Goal: Task Accomplishment & Management: Complete application form

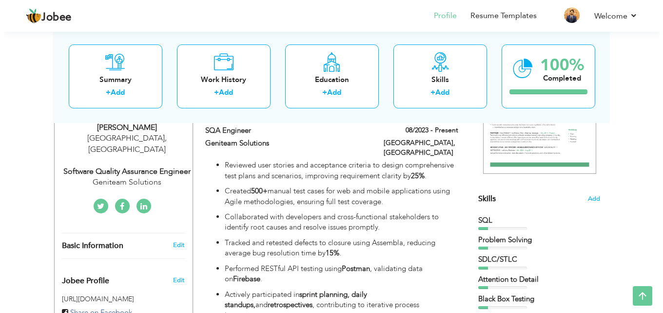
scroll to position [96, 0]
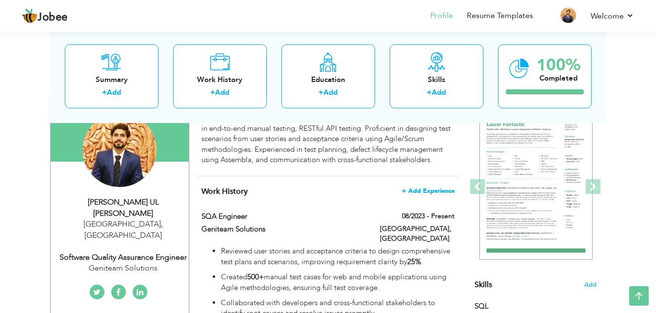
click at [421, 194] on span "+ Add Experience" at bounding box center [428, 190] width 53 height 7
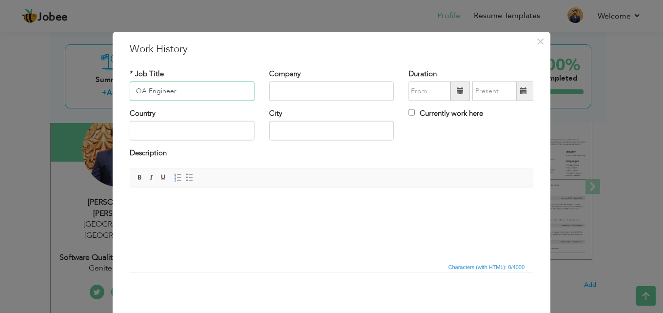
type input "QA Engineer"
type input "Mizo Studio"
click at [422, 86] on input "08/2025" at bounding box center [430, 91] width 42 height 20
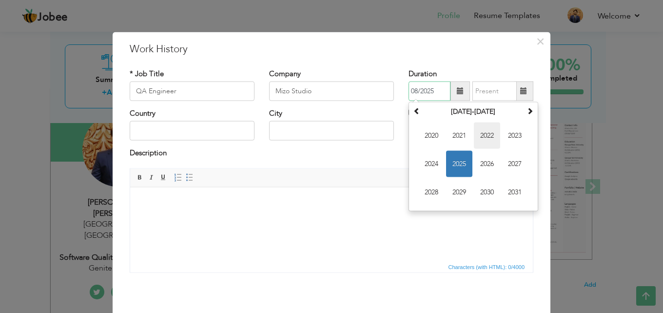
click at [479, 139] on span "2022" at bounding box center [487, 135] width 26 height 26
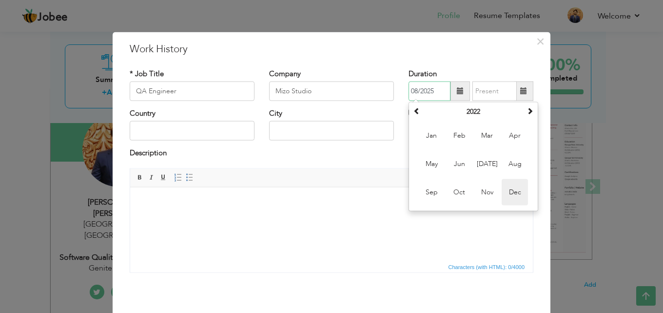
click at [521, 193] on span "Dec" at bounding box center [515, 192] width 26 height 26
type input "12/2022"
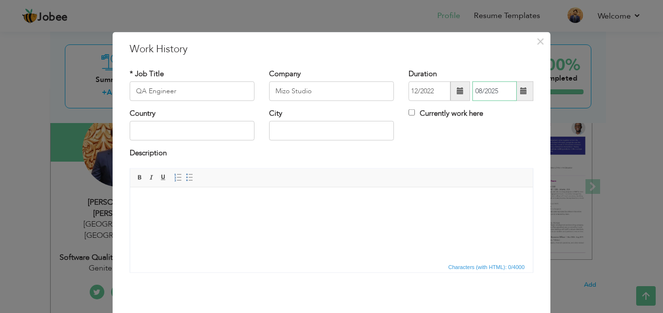
click at [501, 92] on input "08/2025" at bounding box center [495, 91] width 44 height 20
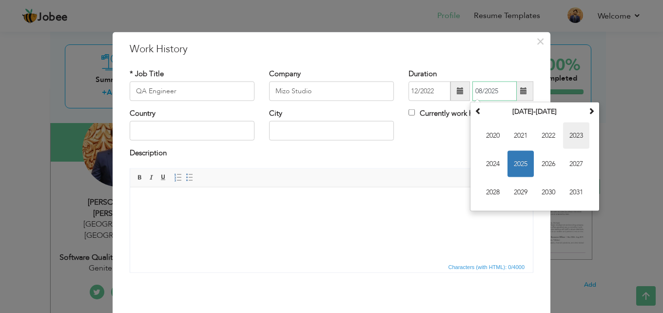
click at [582, 136] on span "2023" at bounding box center [576, 135] width 26 height 26
click at [570, 141] on span "Apr" at bounding box center [576, 135] width 26 height 26
type input "04/2023"
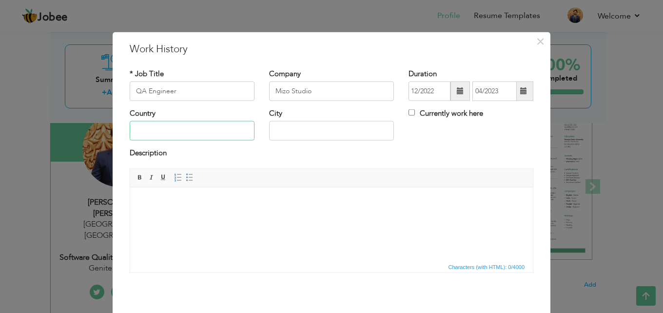
click at [189, 127] on input "text" at bounding box center [192, 131] width 125 height 20
type input "[GEOGRAPHIC_DATA]"
type input "C"
type input "[GEOGRAPHIC_DATA]"
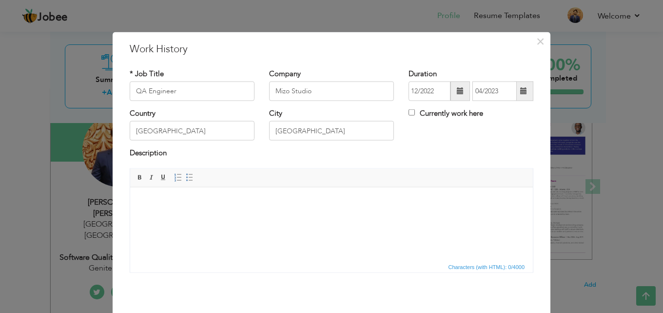
click at [280, 217] on html at bounding box center [331, 202] width 403 height 30
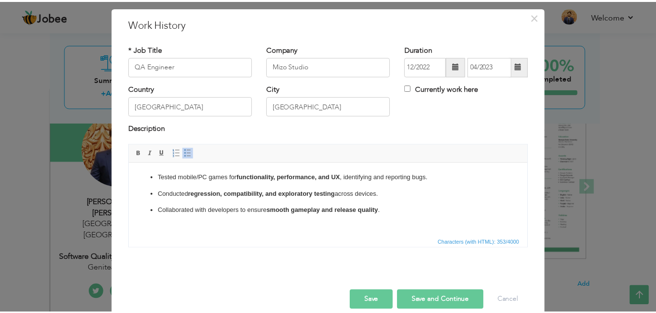
scroll to position [39, 0]
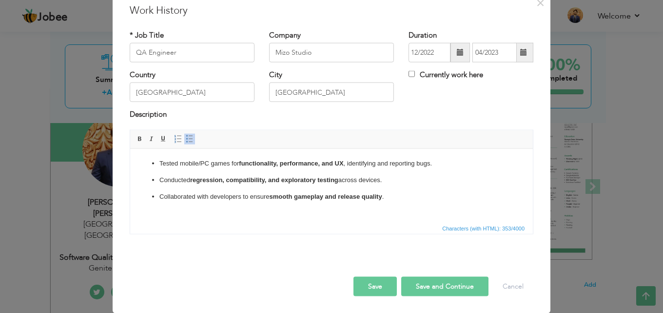
click at [413, 287] on button "Save and Continue" at bounding box center [444, 286] width 87 height 20
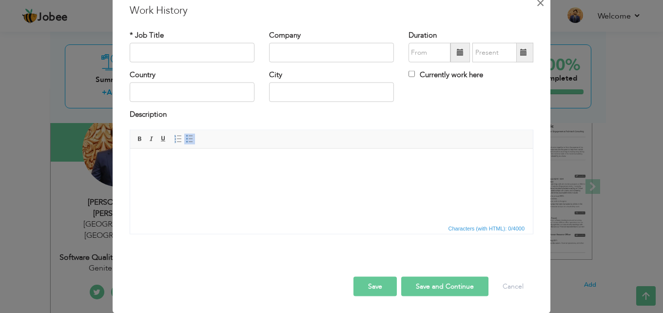
click at [537, 1] on span "×" at bounding box center [541, 3] width 8 height 18
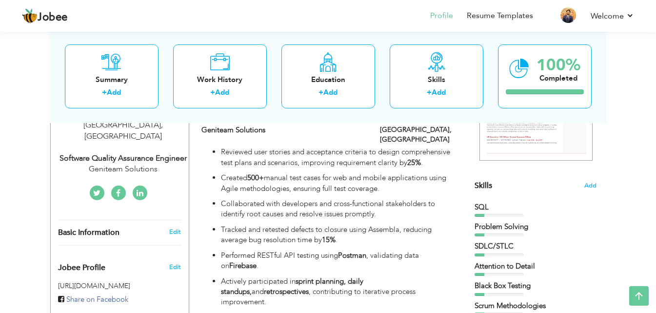
scroll to position [49, 0]
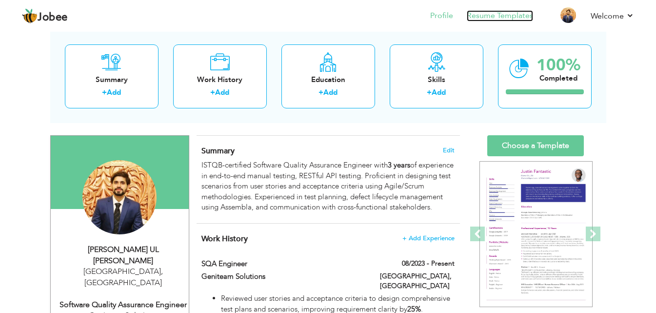
click at [485, 18] on link "Resume Templates" at bounding box center [500, 15] width 66 height 11
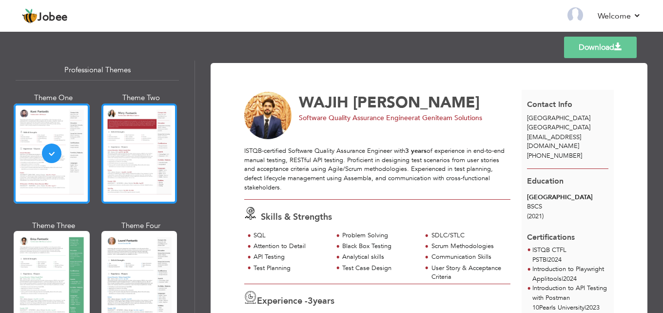
scroll to position [49, 0]
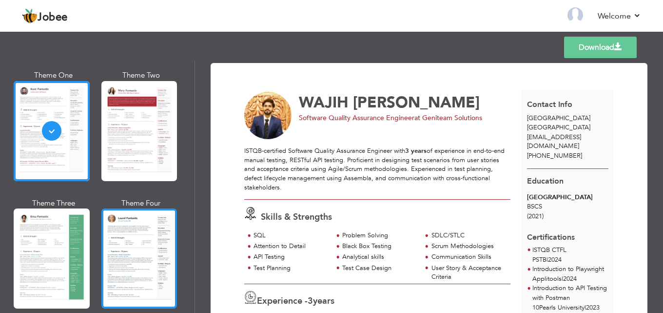
click at [119, 222] on div at bounding box center [139, 258] width 76 height 100
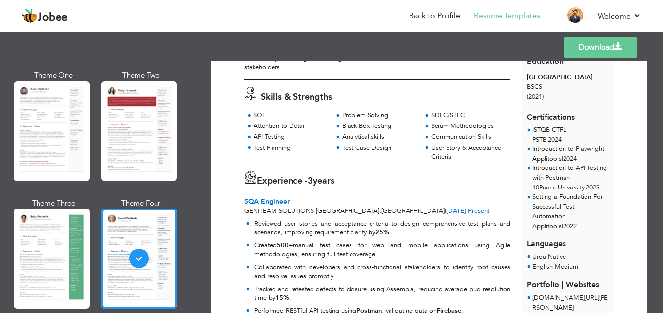
scroll to position [0, 0]
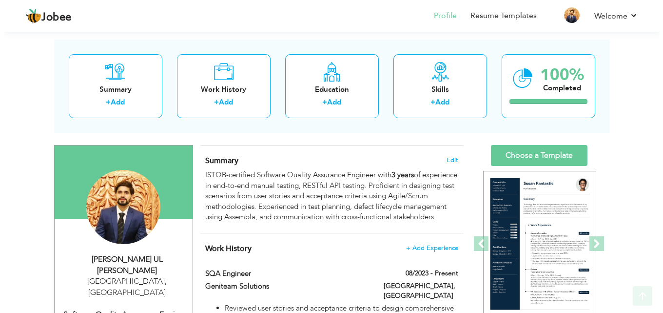
scroll to position [146, 0]
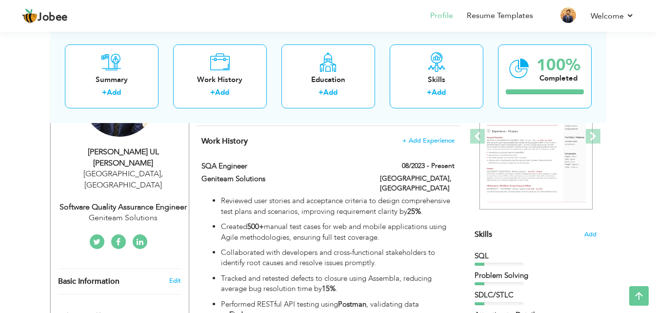
click at [181, 276] on div "Edit" at bounding box center [176, 280] width 23 height 9
type input "WAJIH"
type input "UL HASSAN"
type input "+923430383977"
select select "number:166"
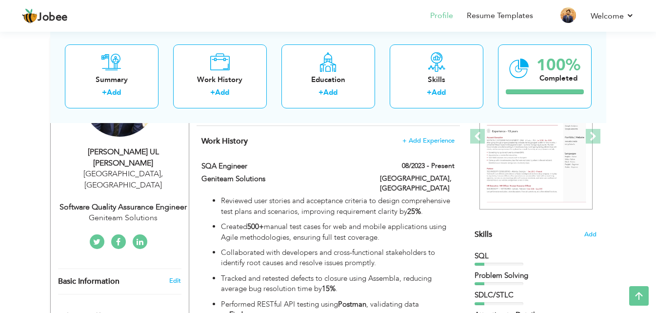
type input "[GEOGRAPHIC_DATA]"
select select "number:5"
type input "Geniteam Solutions"
type input "Software Quality Assurance Engineer"
type input "https://www.linkedin.com/in/wajih-hassan-911476189/"
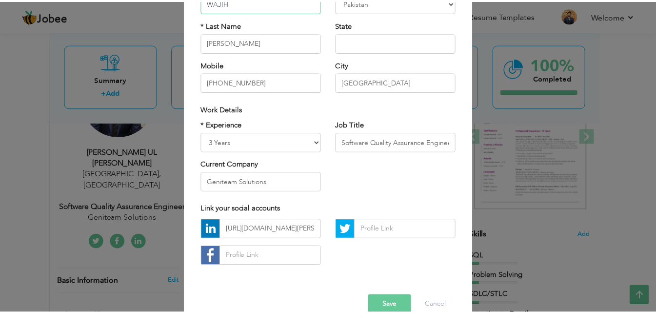
scroll to position [127, 0]
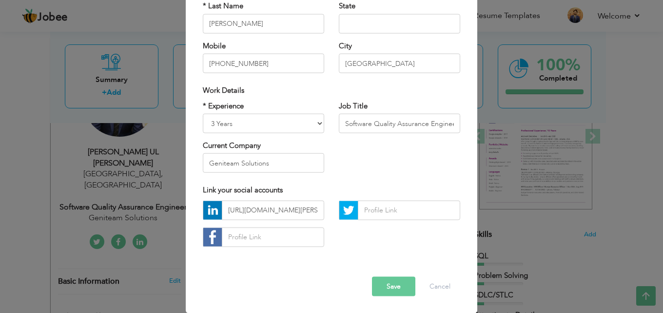
click at [618, 59] on div "× Profile Contact Information * First Name WAJIH * Last Name Mobile" at bounding box center [331, 156] width 663 height 313
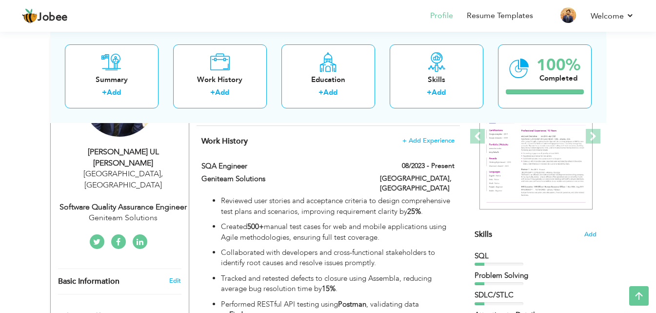
click at [519, 21] on li "Resume Templates" at bounding box center [493, 16] width 80 height 26
click at [513, 20] on link "Resume Templates" at bounding box center [500, 15] width 66 height 11
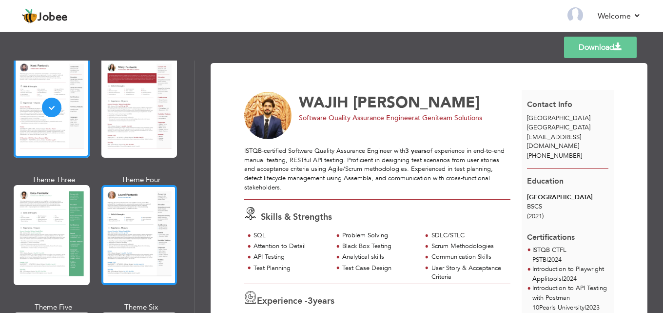
scroll to position [98, 0]
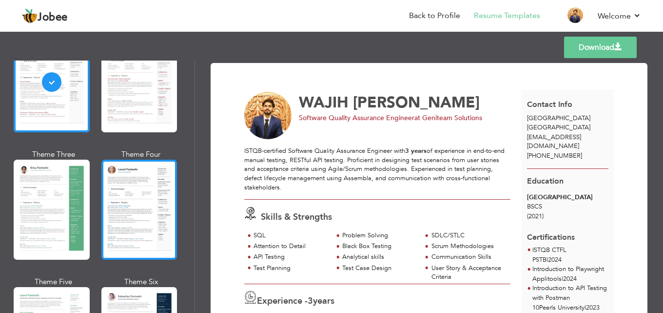
click at [147, 198] on div at bounding box center [139, 210] width 76 height 100
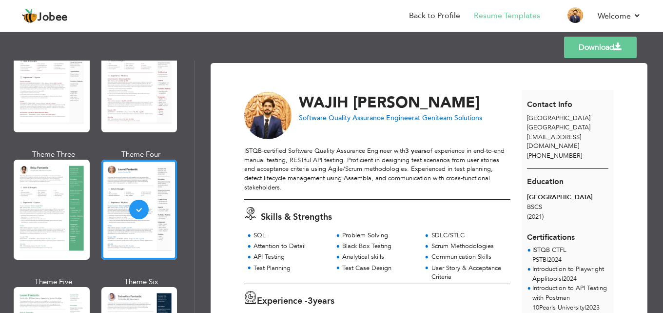
click at [593, 50] on link "Download" at bounding box center [600, 47] width 73 height 21
